Goal: Task Accomplishment & Management: Complete application form

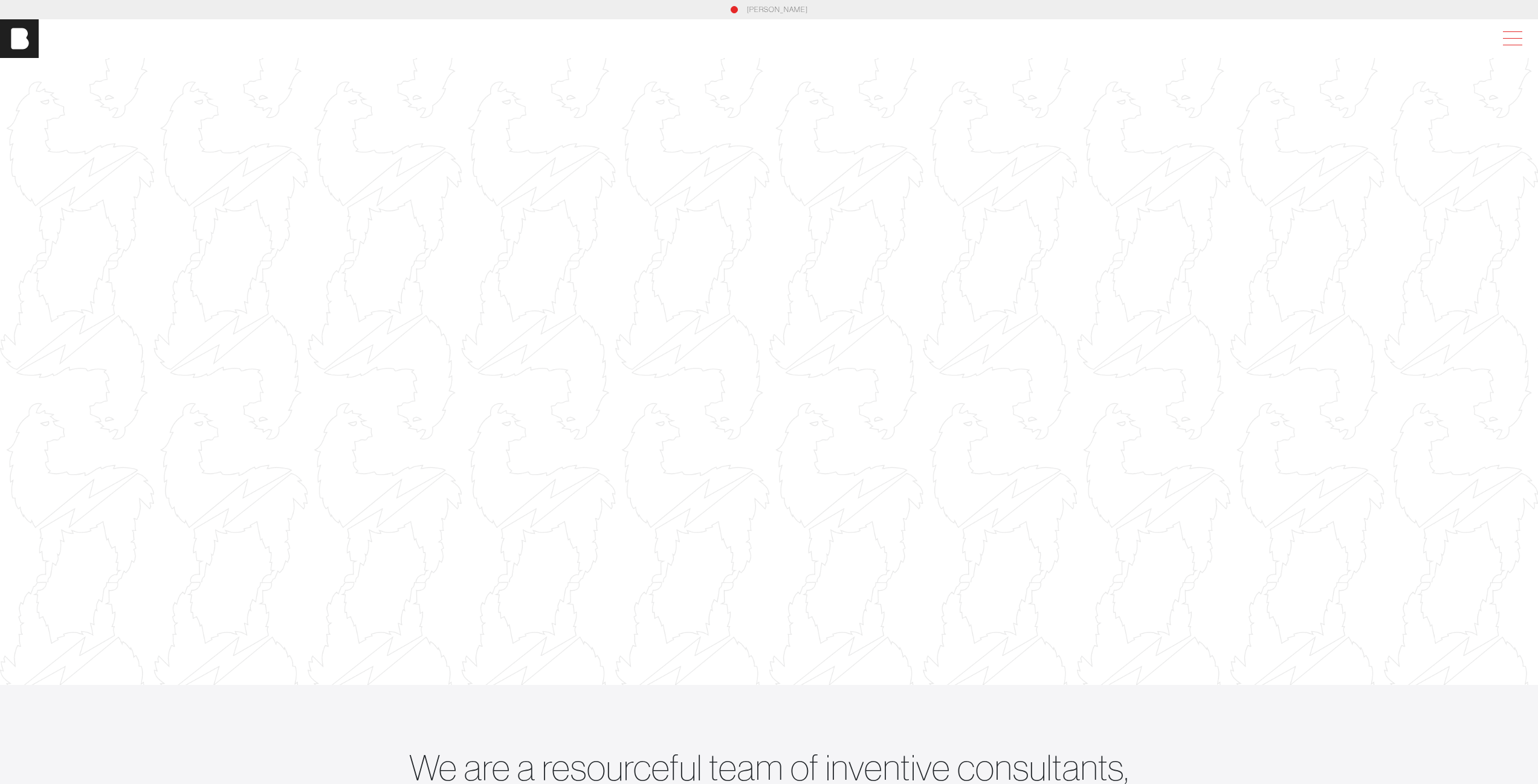
click at [1510, 45] on span at bounding box center [1510, 39] width 28 height 22
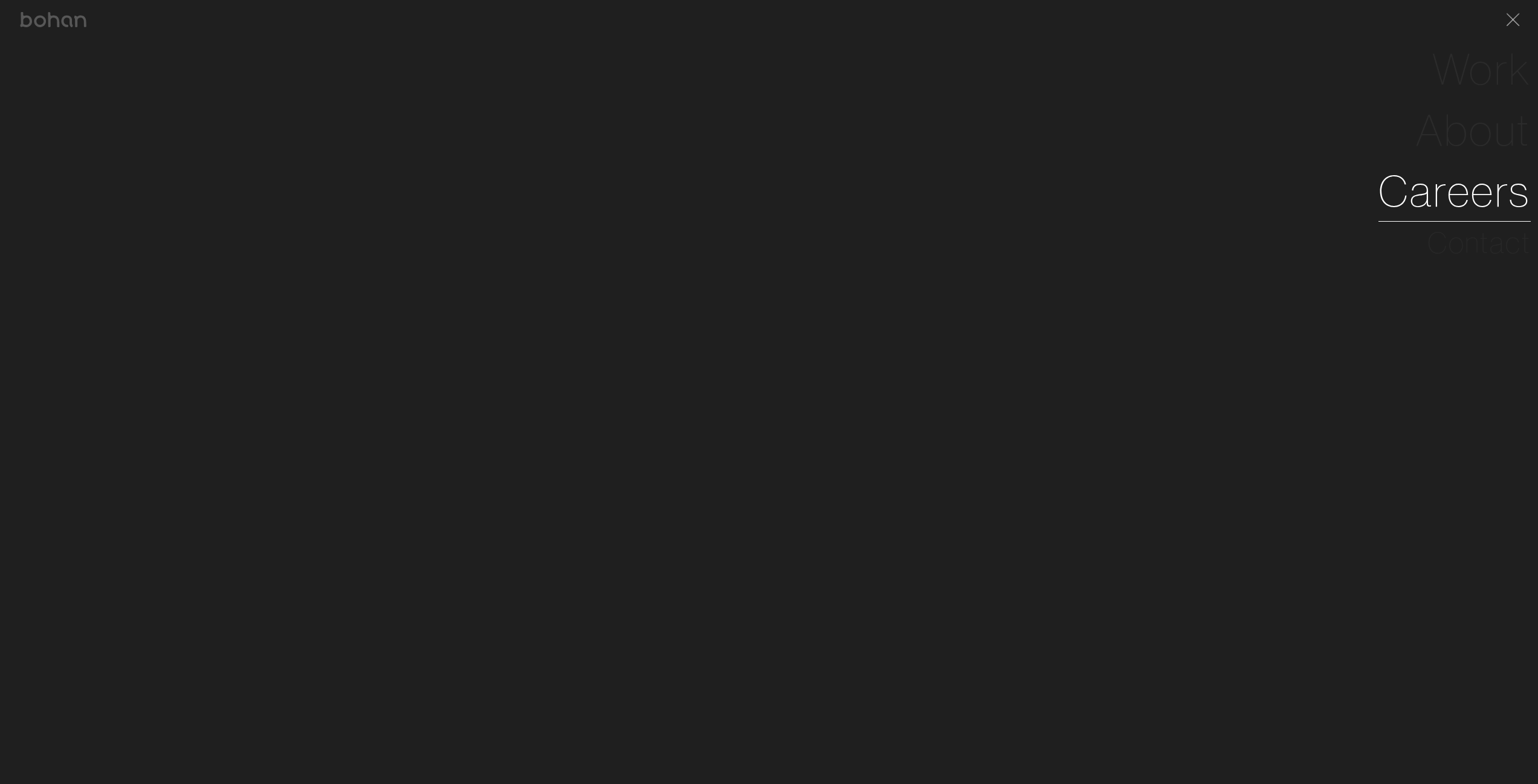
click at [1489, 201] on link "Careers" at bounding box center [1455, 191] width 152 height 61
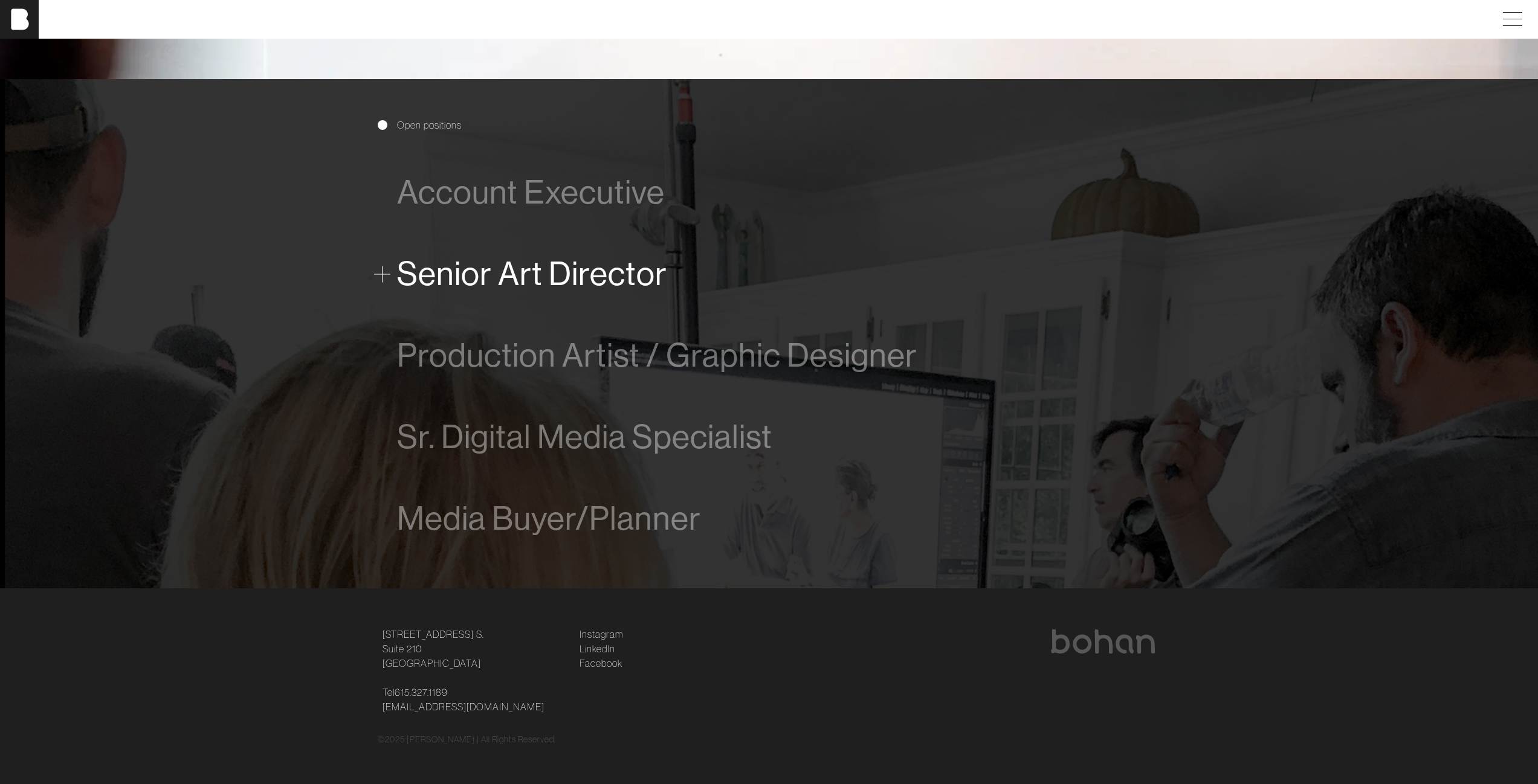
scroll to position [867, 0]
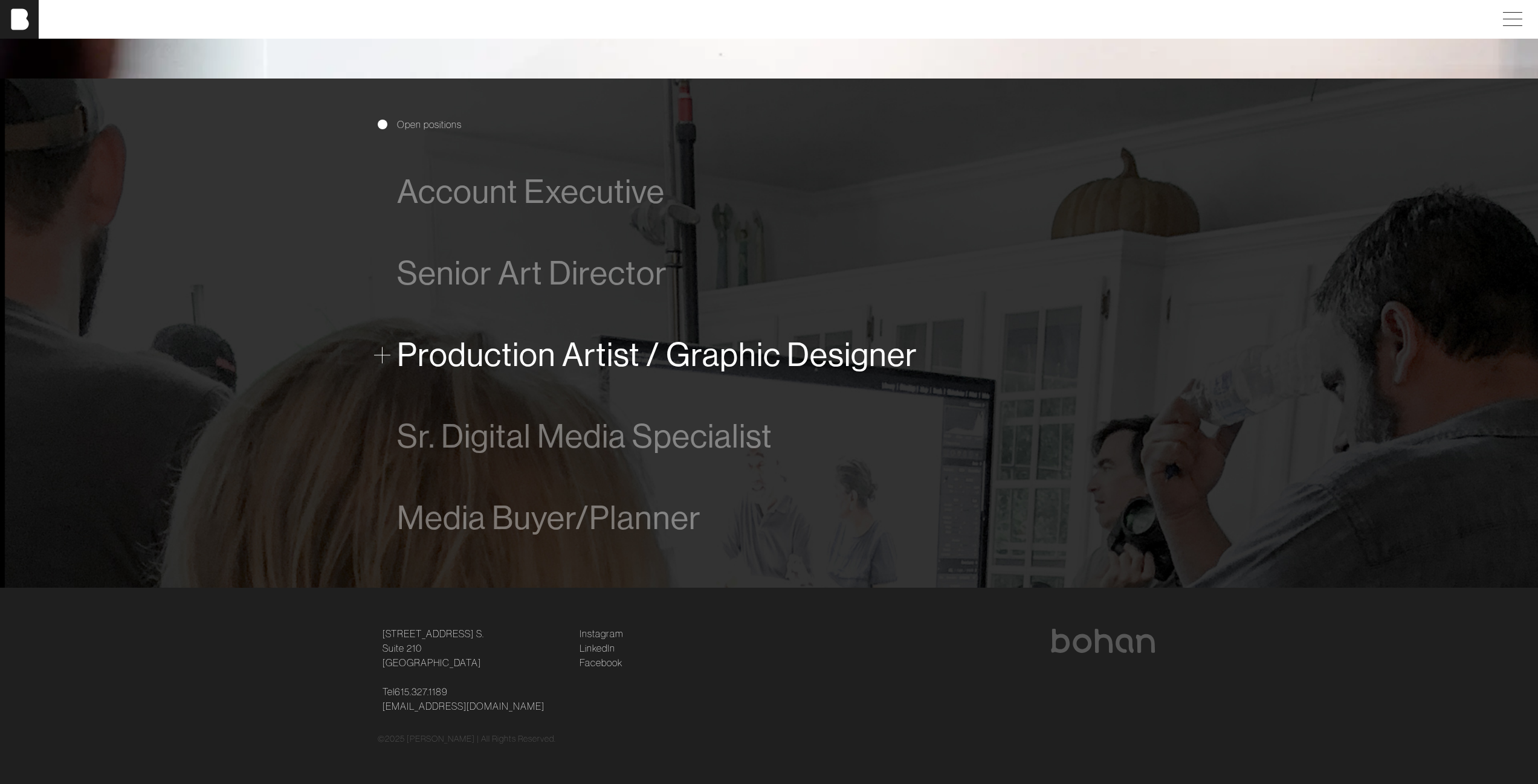
click at [689, 352] on span "Production Artist / Graphic Designer" at bounding box center [657, 355] width 520 height 37
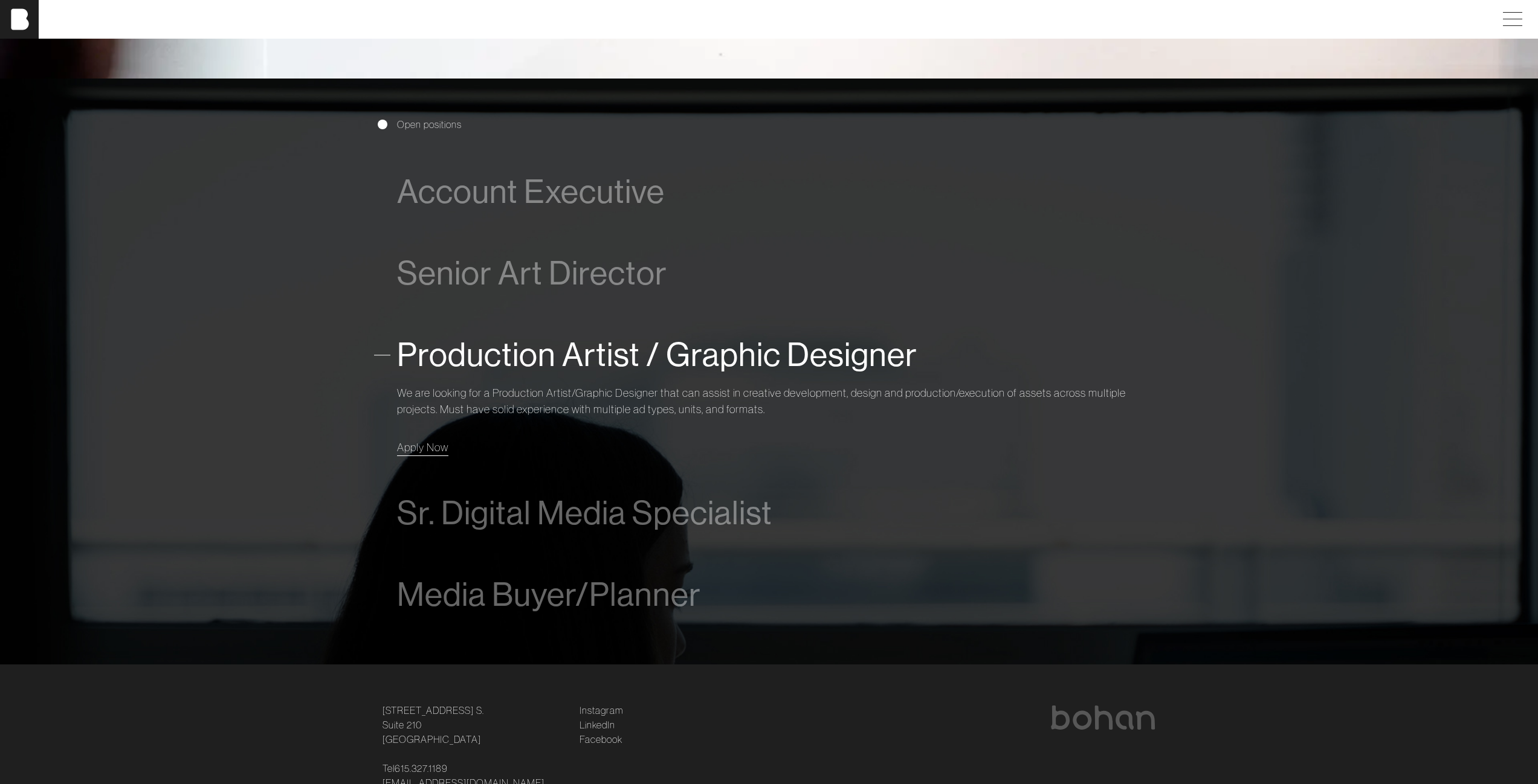
click at [414, 447] on span "Apply Now" at bounding box center [423, 447] width 52 height 14
click at [427, 445] on span "Apply Now" at bounding box center [423, 447] width 52 height 14
click at [427, 444] on span "Apply Now" at bounding box center [423, 447] width 52 height 14
click at [444, 270] on span "Senior Art Director" at bounding box center [532, 273] width 270 height 37
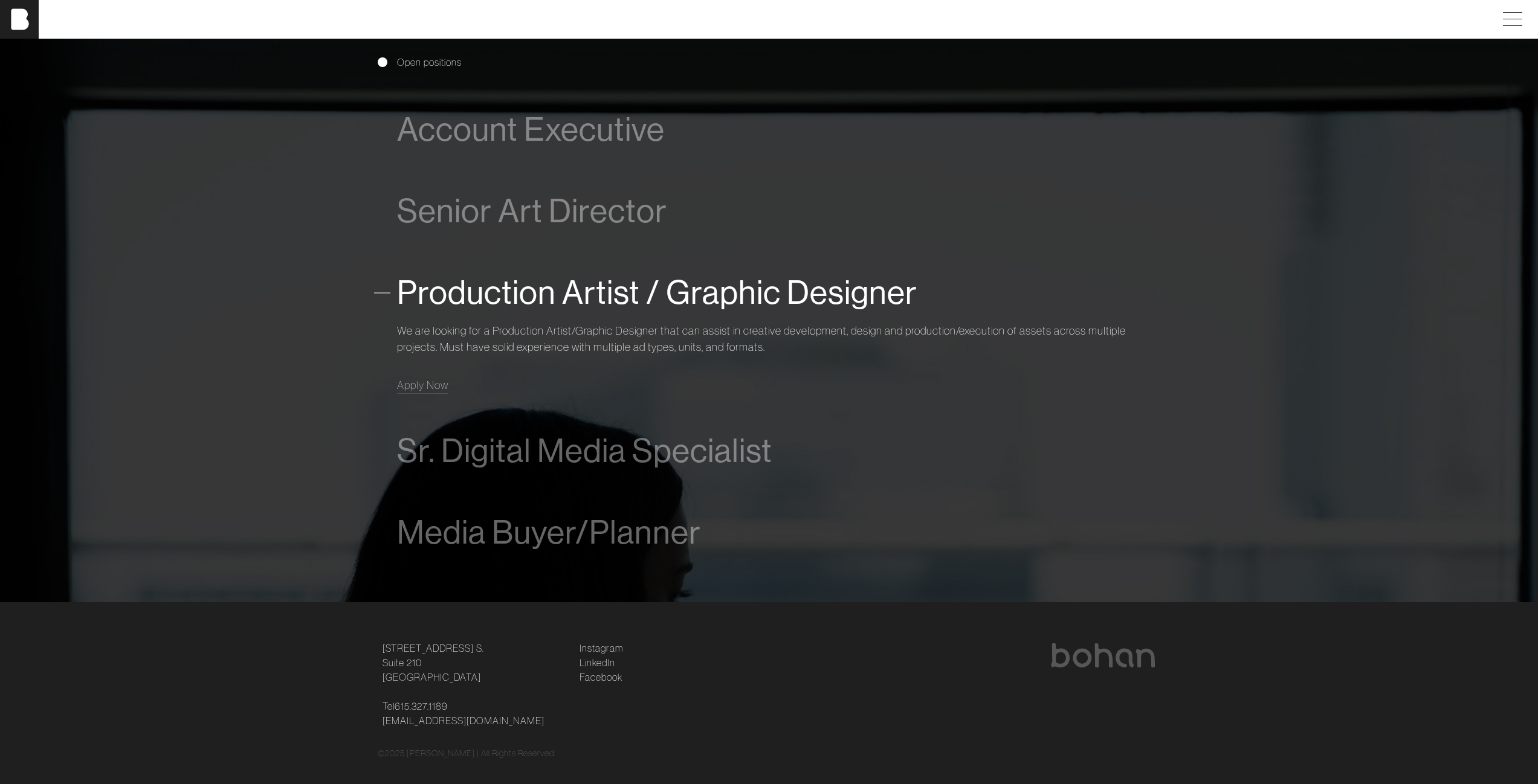
scroll to position [943, 0]
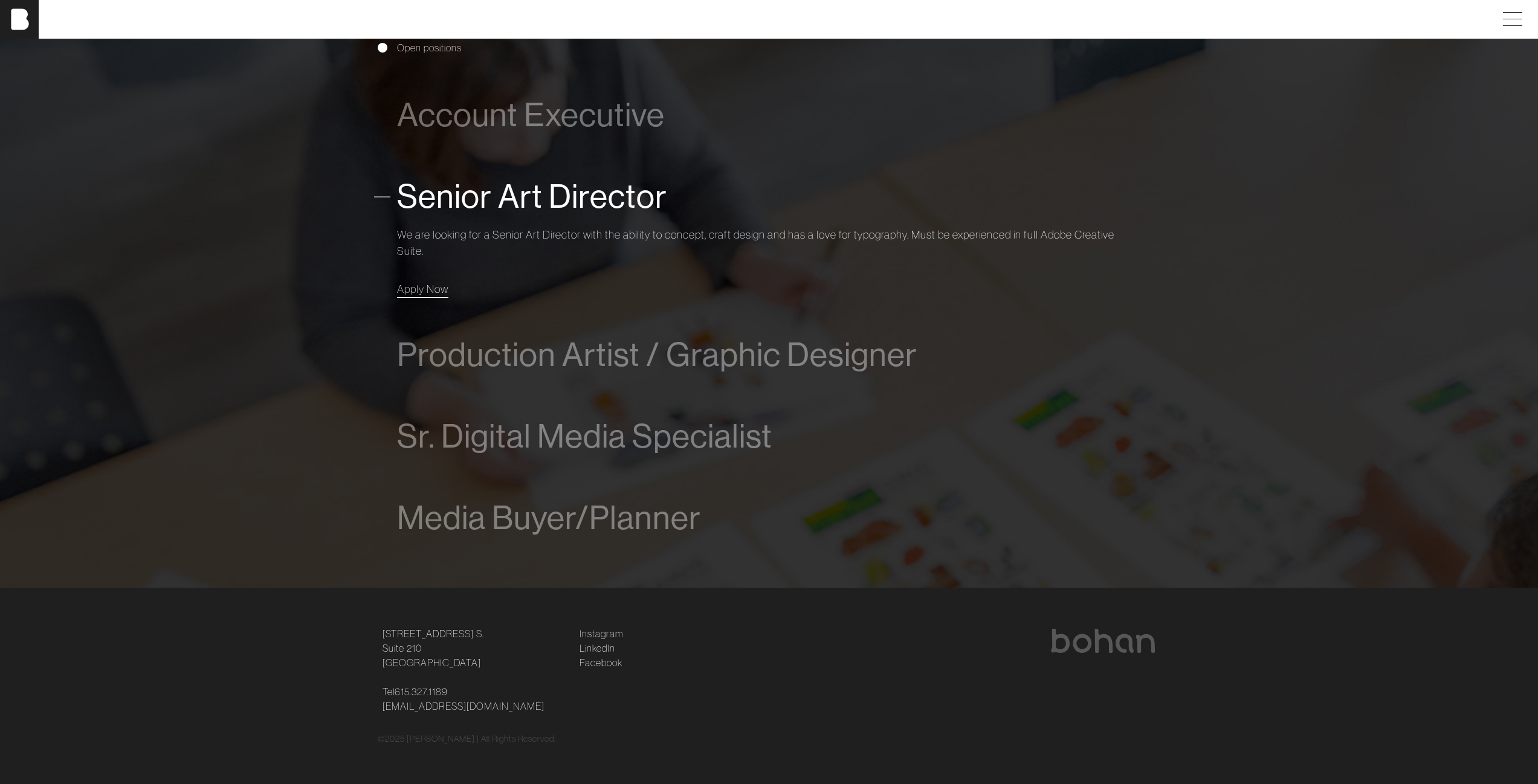
click at [437, 291] on span "Apply Now" at bounding box center [423, 289] width 52 height 14
